Goal: Use online tool/utility: Utilize a website feature to perform a specific function

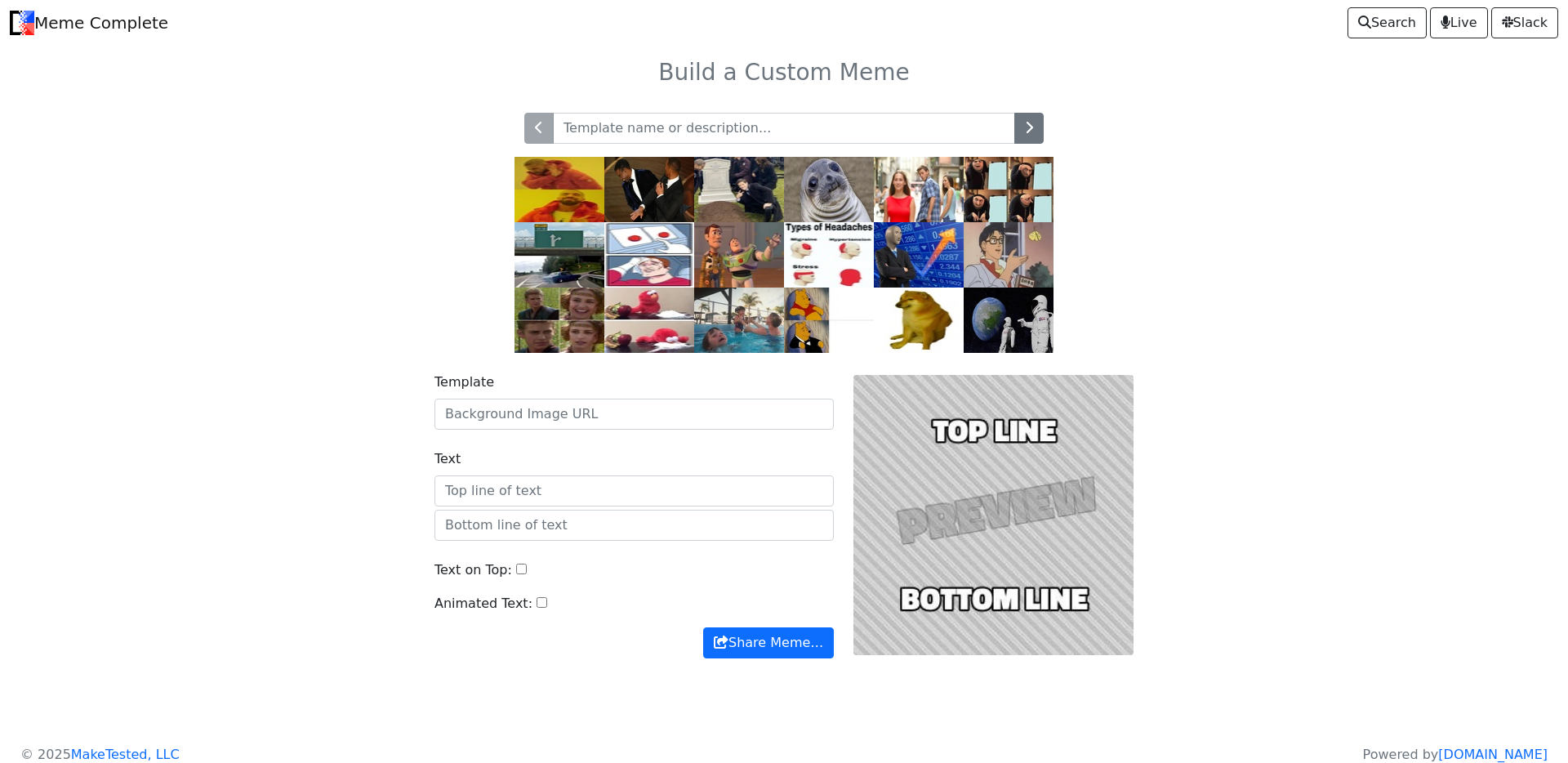
click at [1284, 340] on div at bounding box center [784, 223] width 1078 height 260
click at [568, 177] on img at bounding box center [559, 189] width 90 height 65
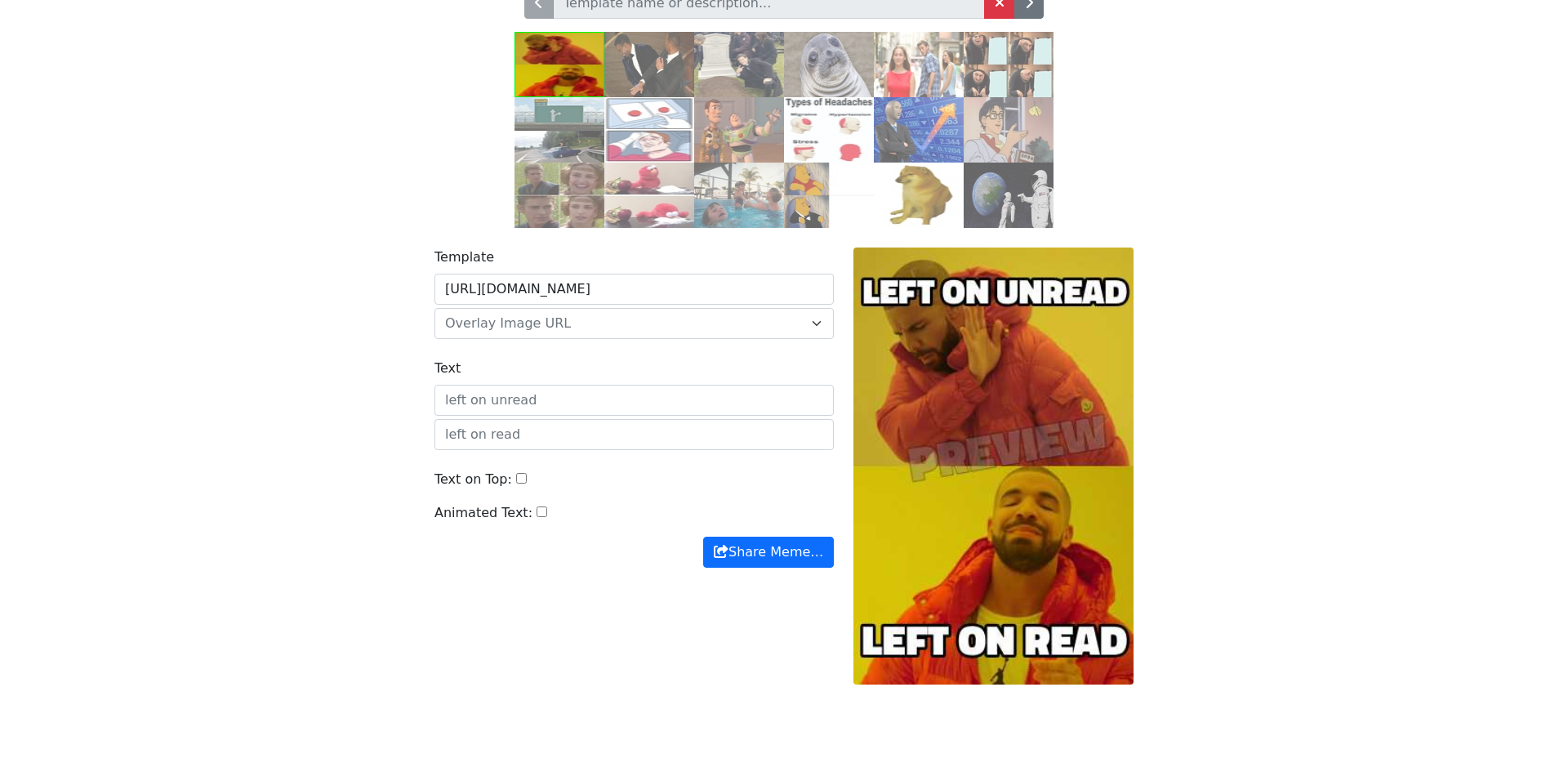
scroll to position [166, 0]
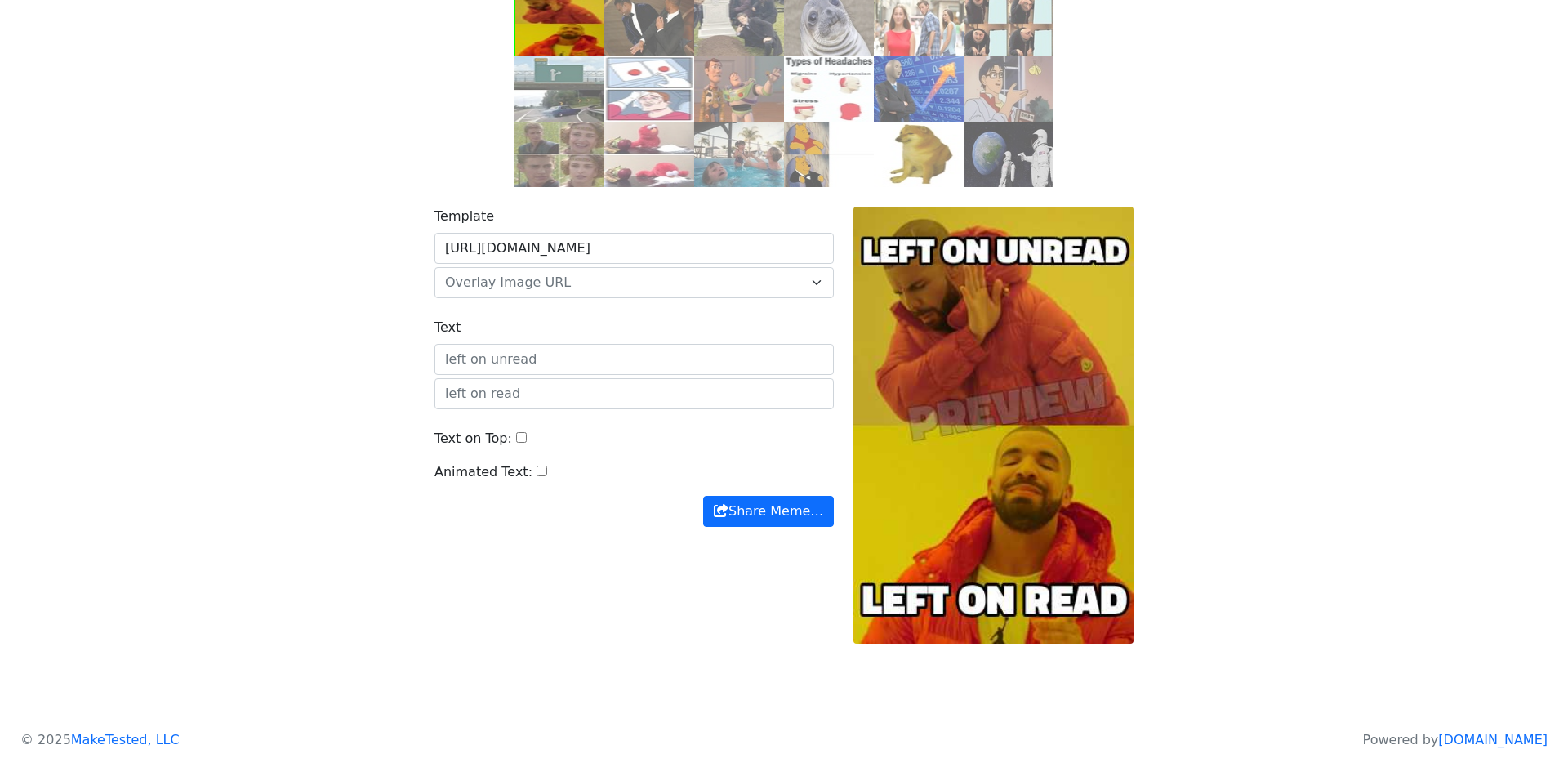
click at [310, 449] on div "Template https://api.memegen.link/images/drake.jpg default beat https://memecom…" at bounding box center [784, 435] width 1078 height 497
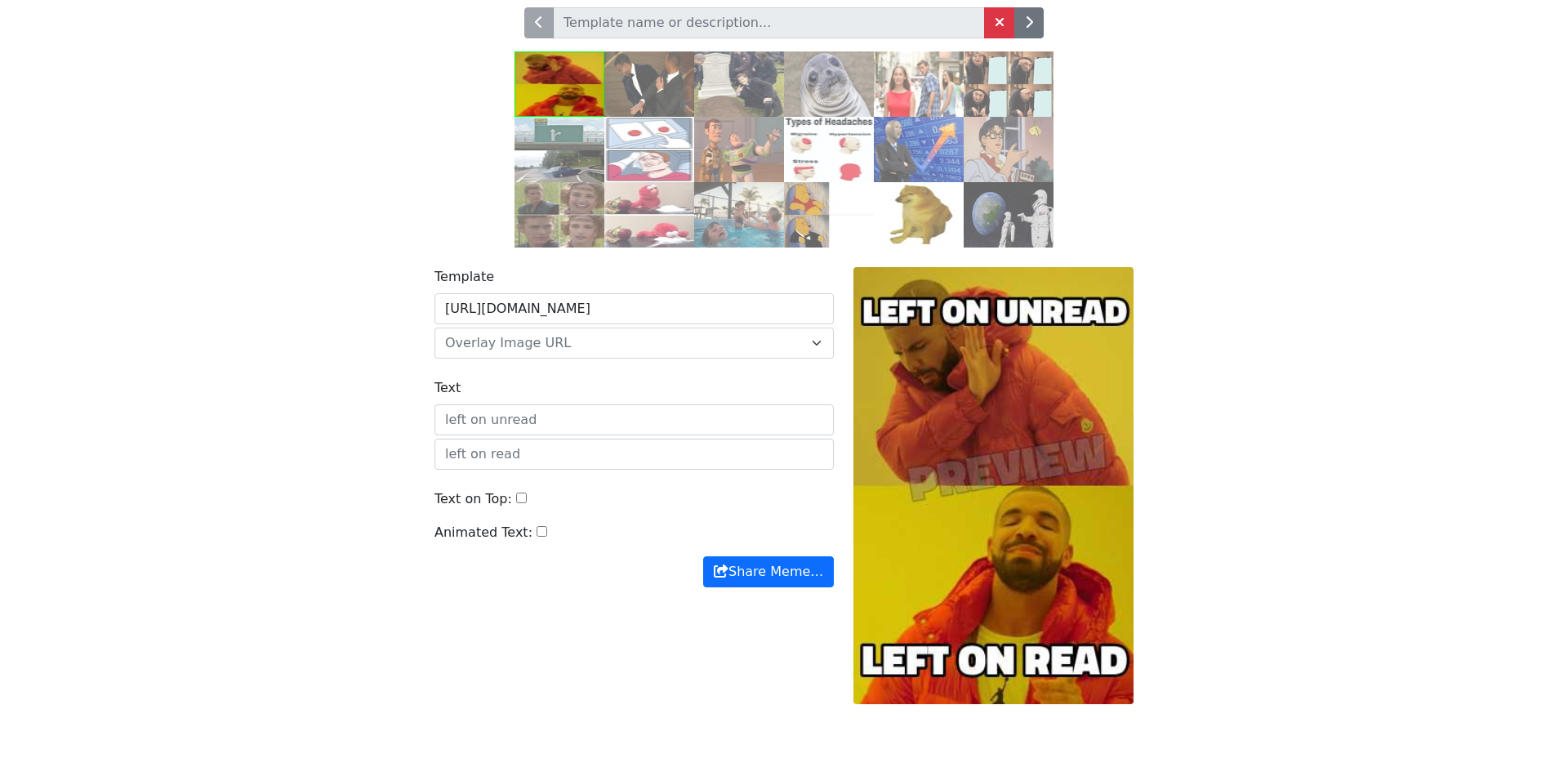
scroll to position [90, 0]
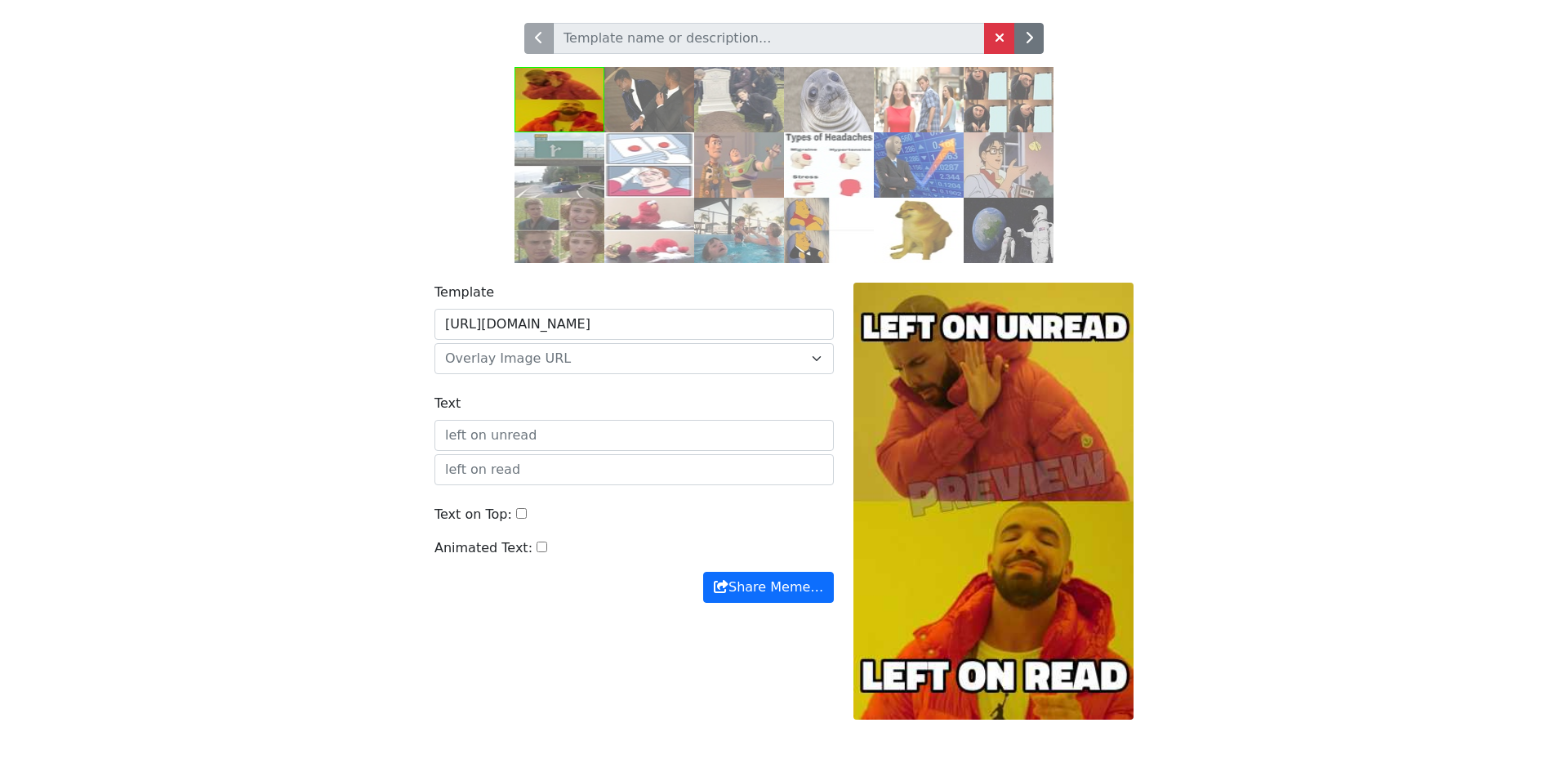
click at [229, 344] on body "Meme Complete Search Live Slack Build a Custom Meme" at bounding box center [784, 357] width 1568 height 896
drag, startPoint x: 1057, startPoint y: 323, endPoint x: 1055, endPoint y: 383, distance: 60.0
click at [1055, 383] on div at bounding box center [993, 501] width 300 height 438
click at [280, 433] on div "Template https://api.memegen.link/images/drake.jpg default beat https://memecom…" at bounding box center [784, 511] width 1078 height 497
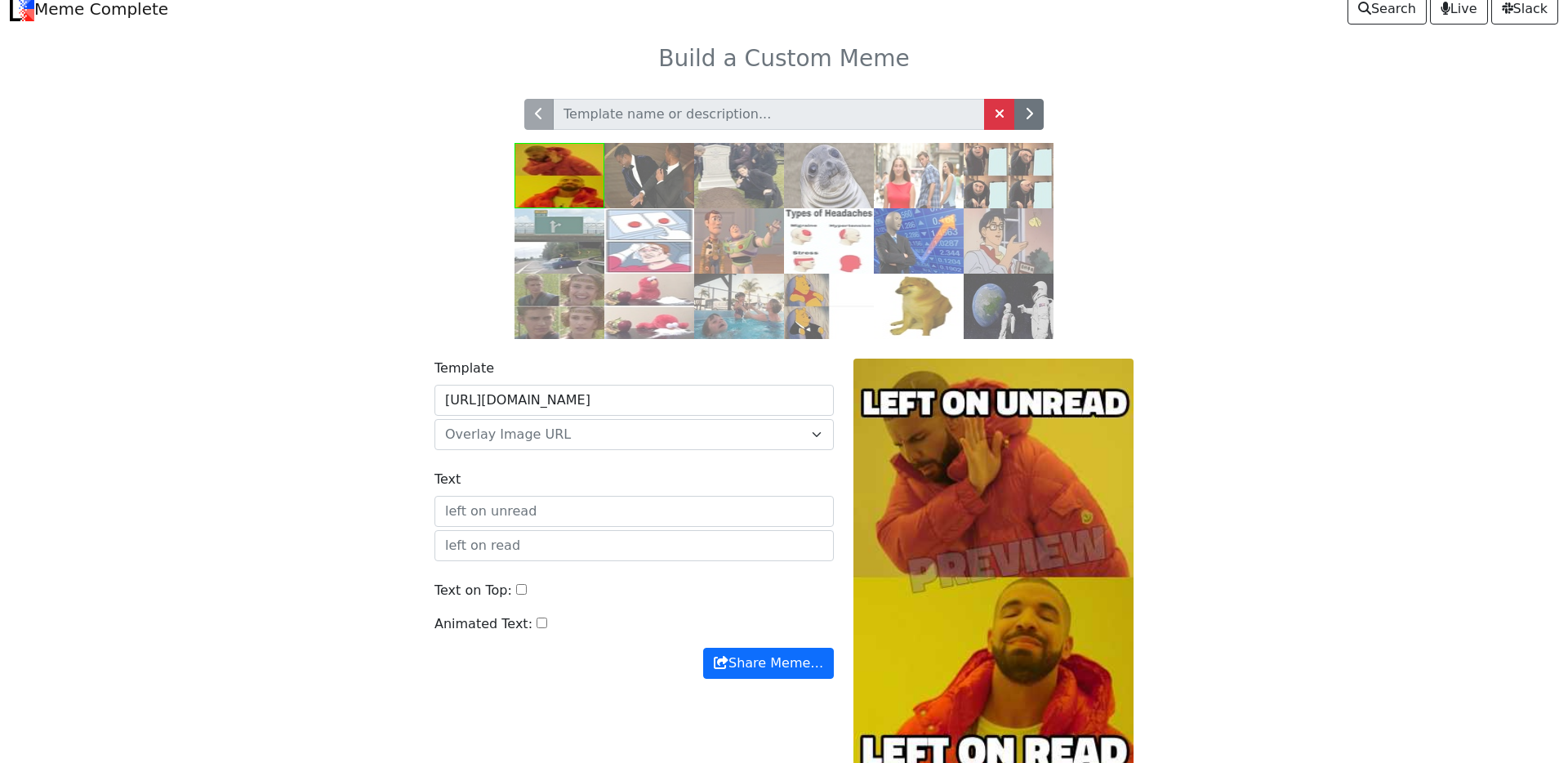
scroll to position [8, 0]
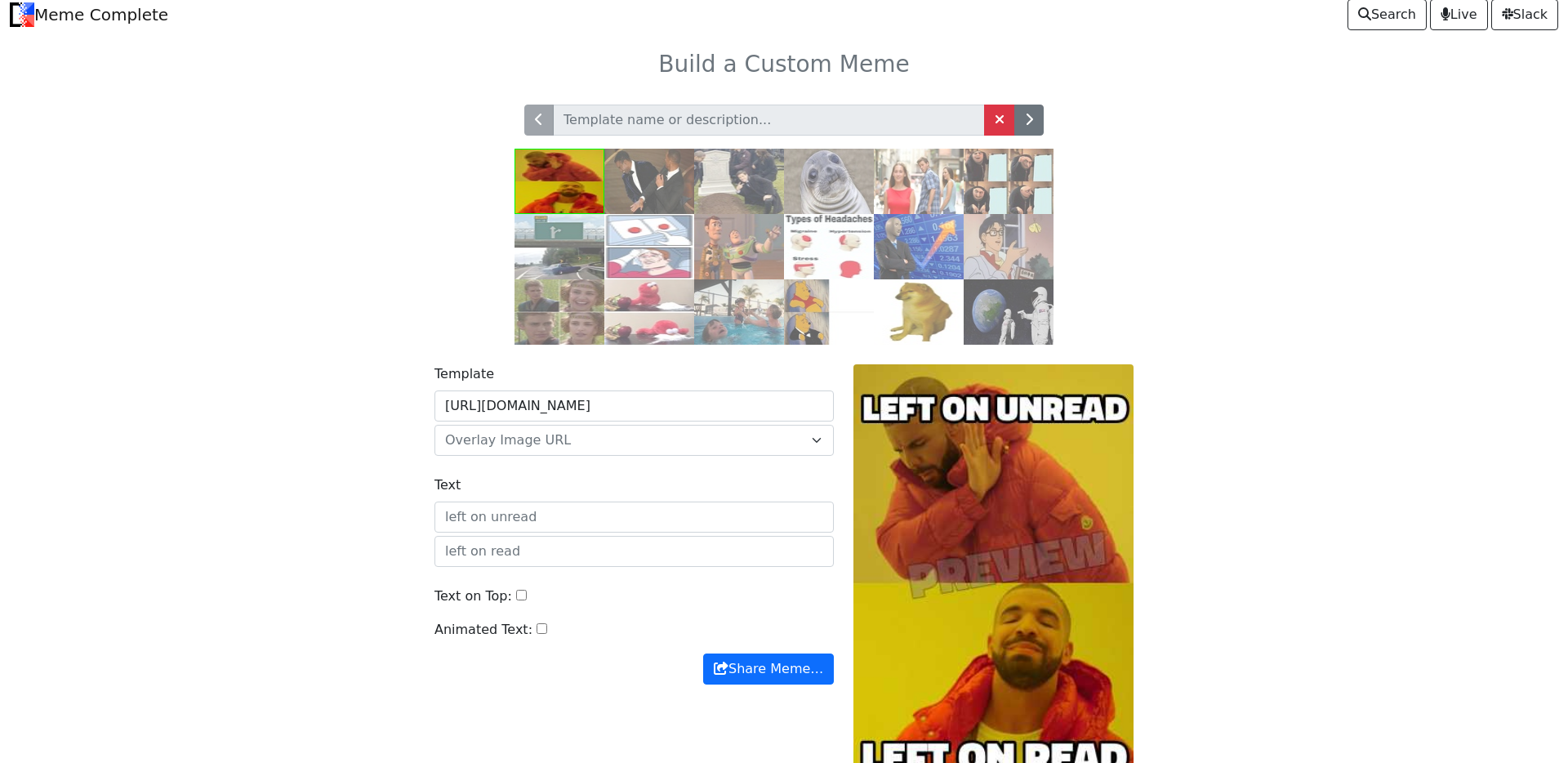
click at [508, 439] on span "Overlay Image URL" at bounding box center [508, 440] width 126 height 16
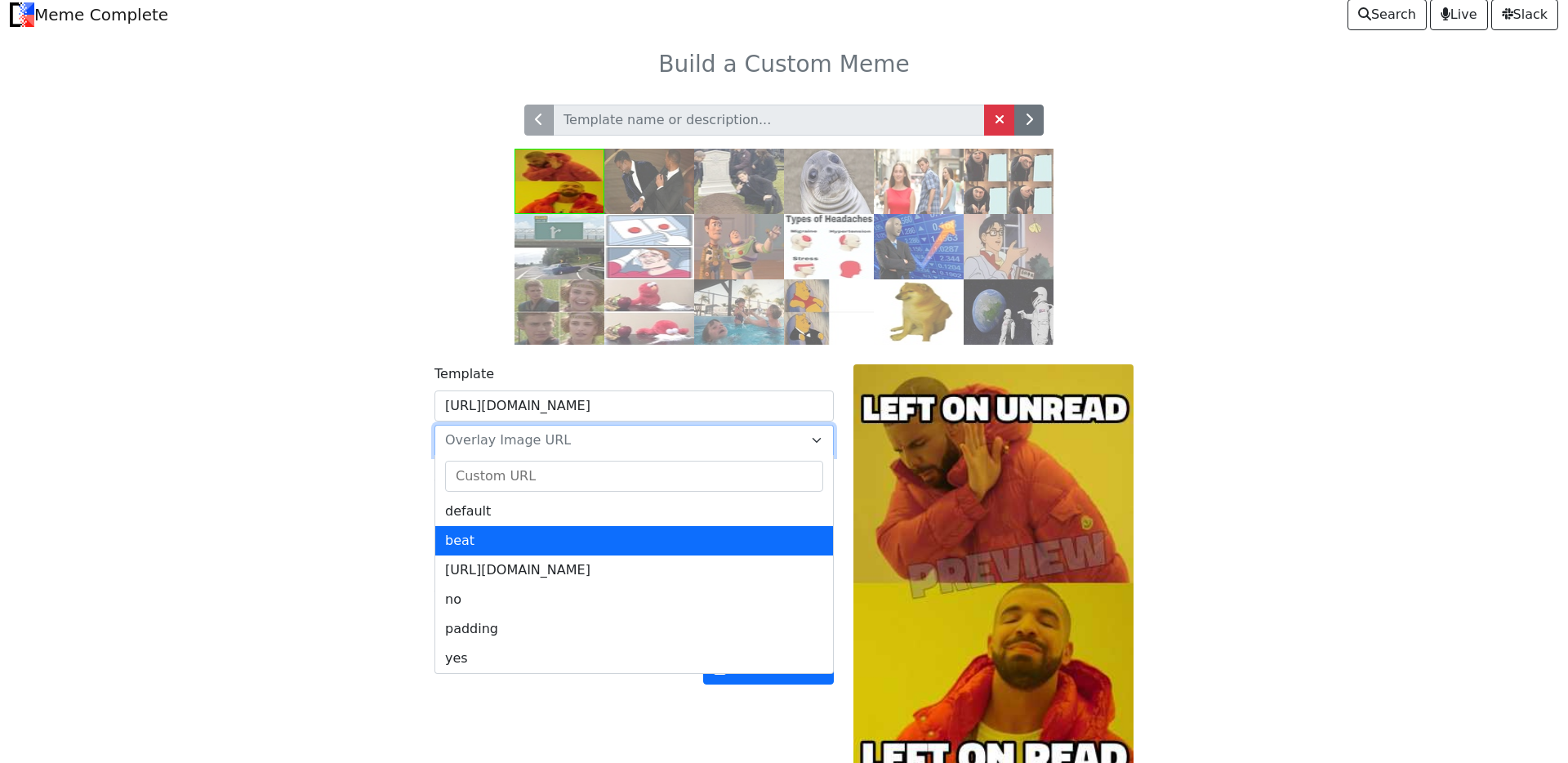
select select "beat"
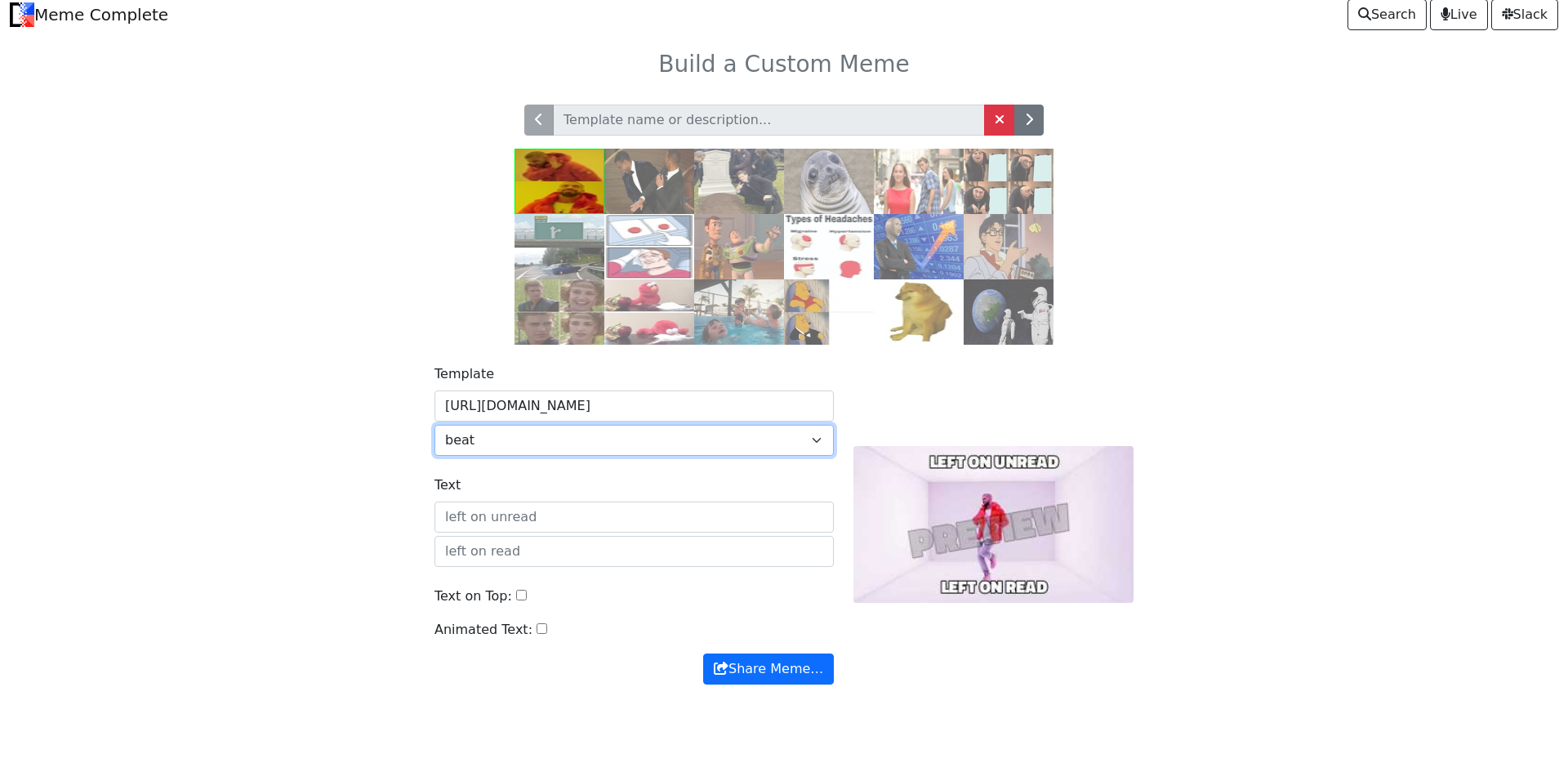
scroll to position [0, 0]
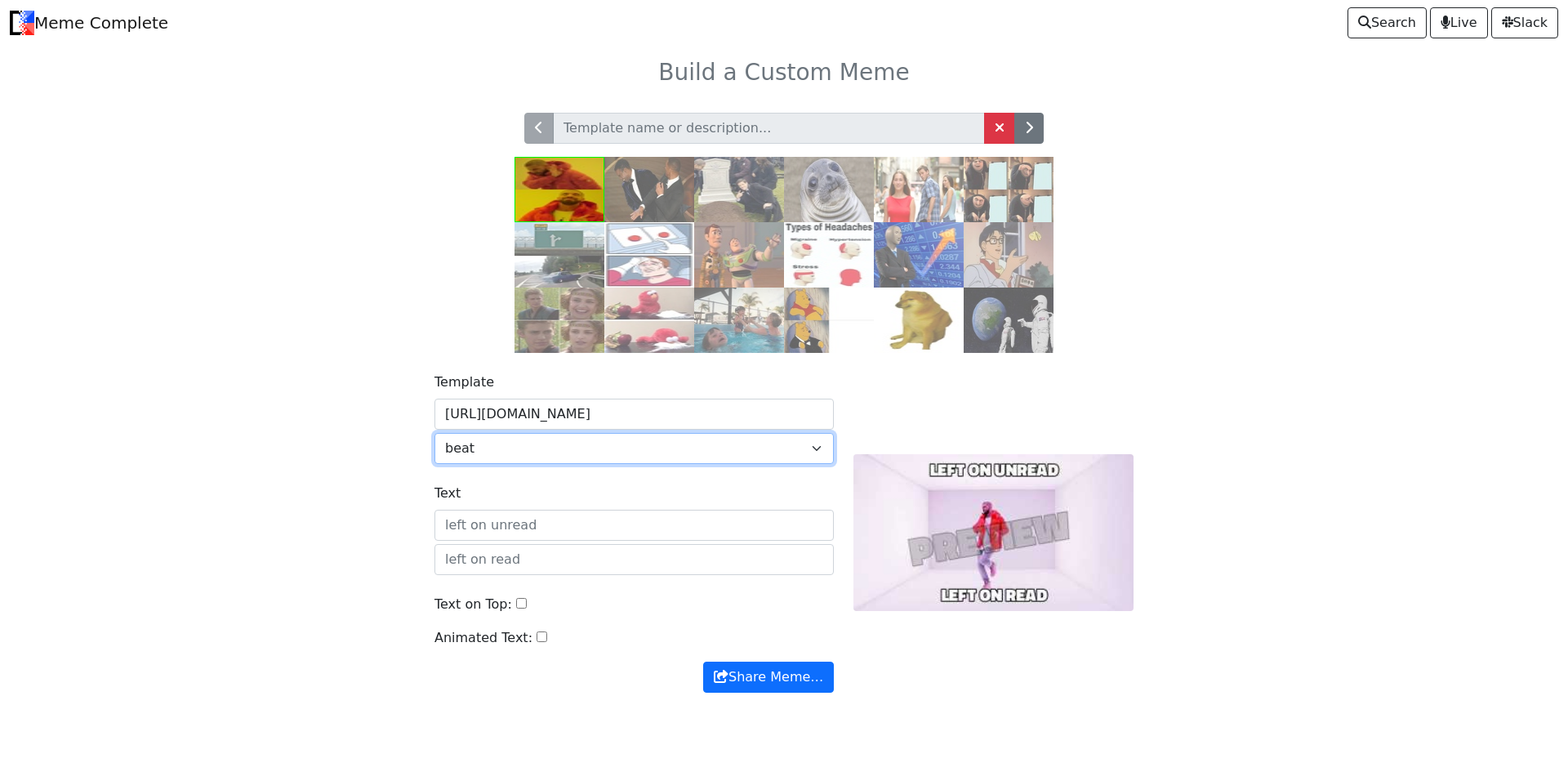
click at [141, 20] on link "Meme Complete" at bounding box center [89, 22] width 159 height 32
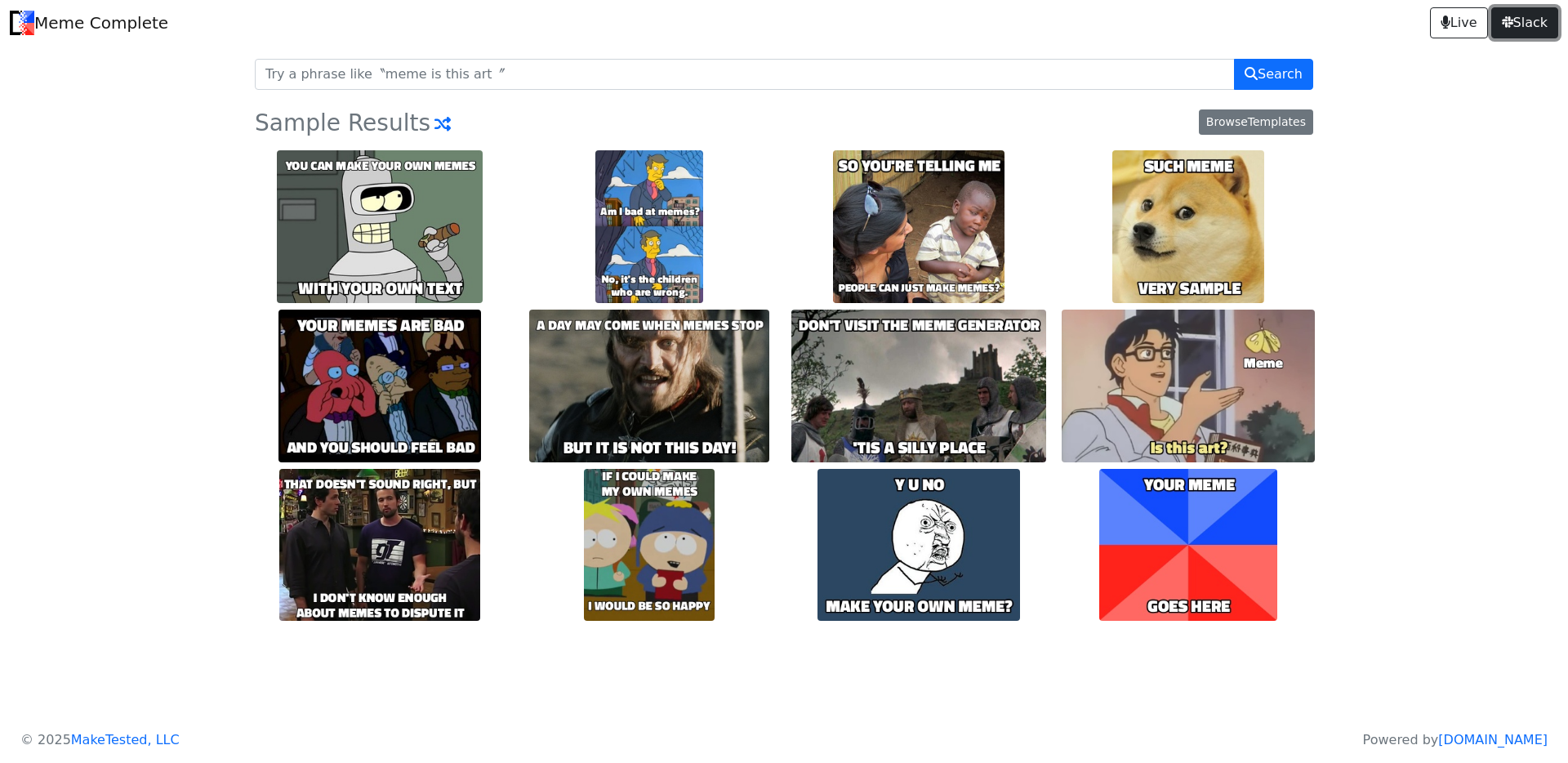
click at [1508, 24] on span "Slack" at bounding box center [1523, 22] width 45 height 19
